Goal: Check status: Check status

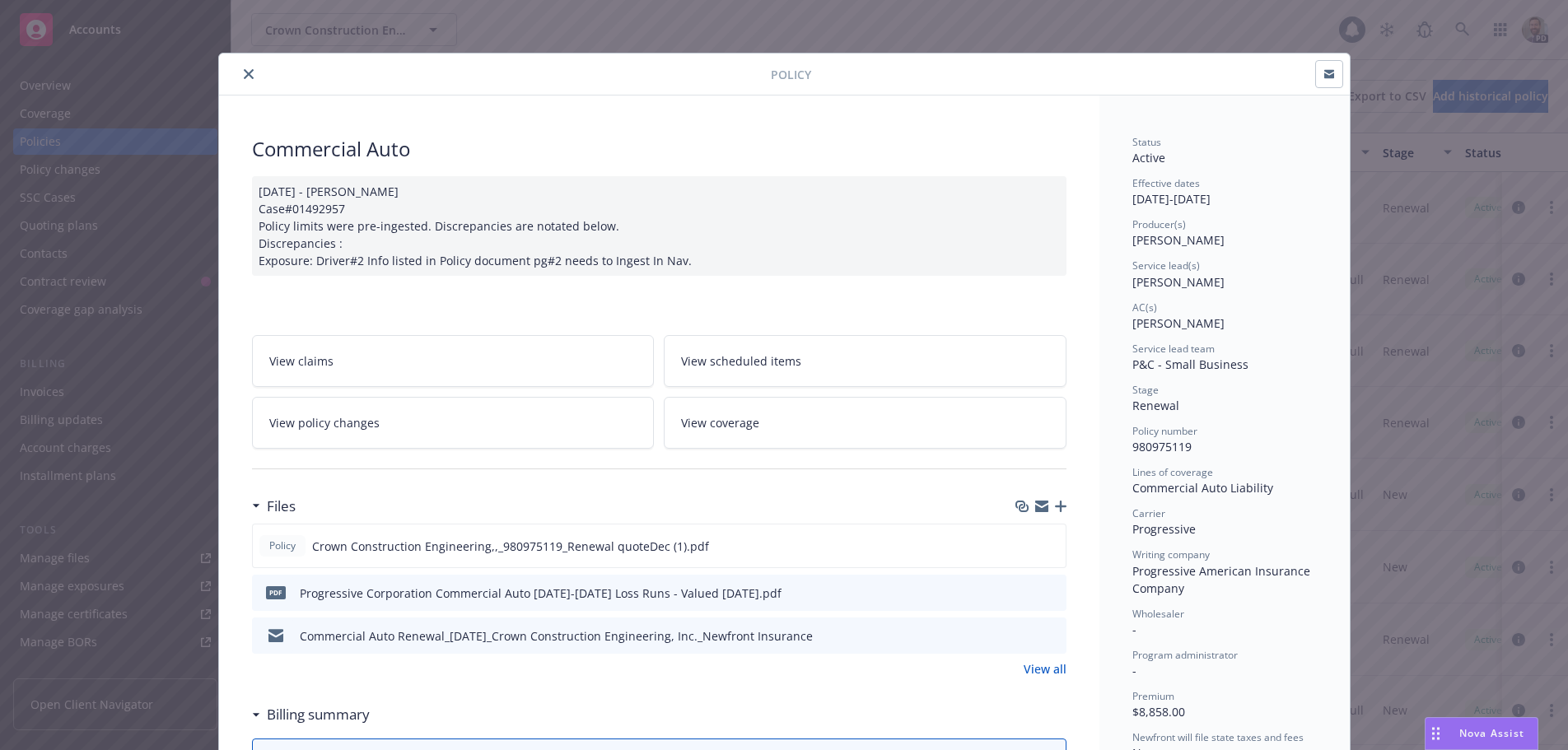
scroll to position [165, 0]
